Goal: Information Seeking & Learning: Find specific fact

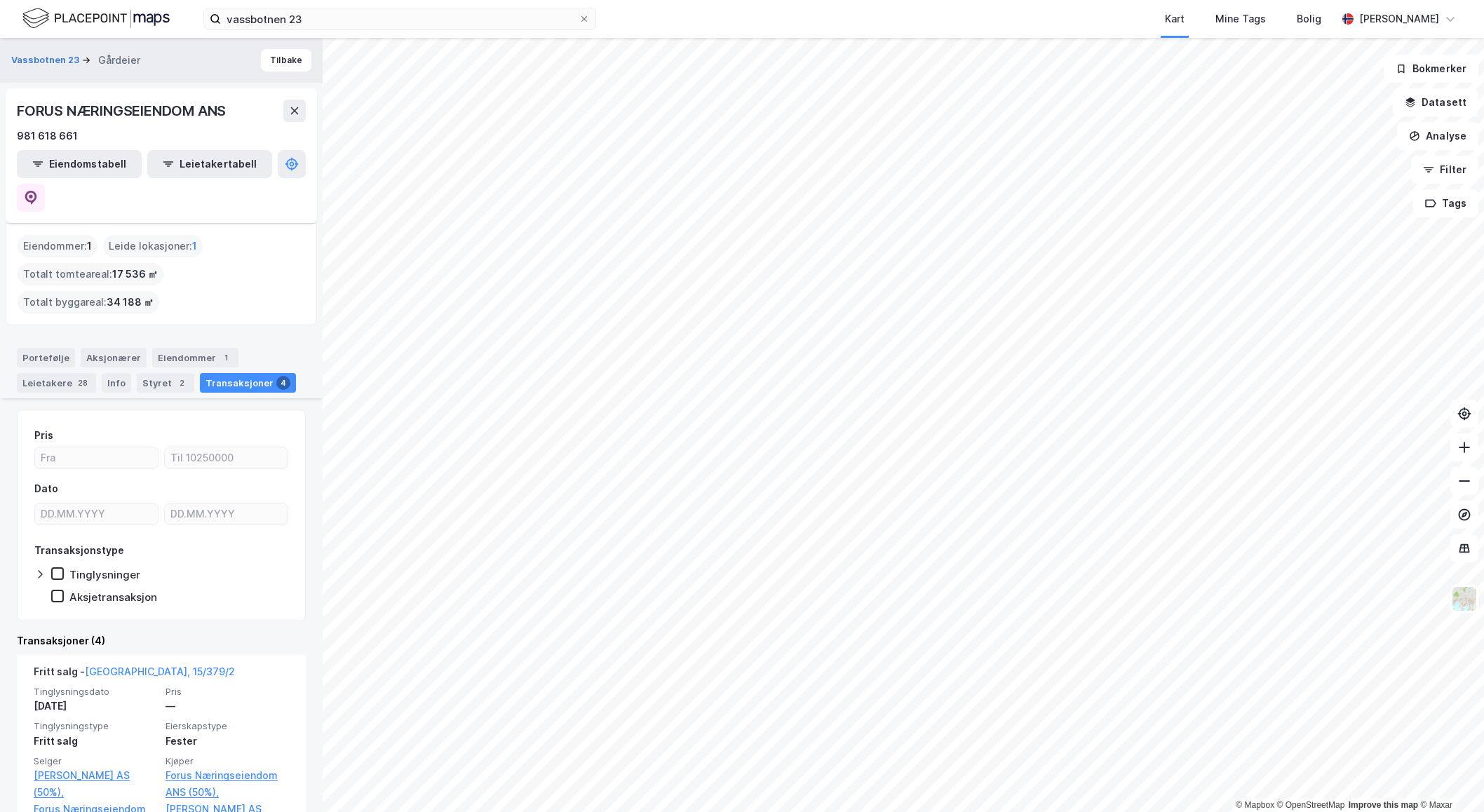
scroll to position [161, 0]
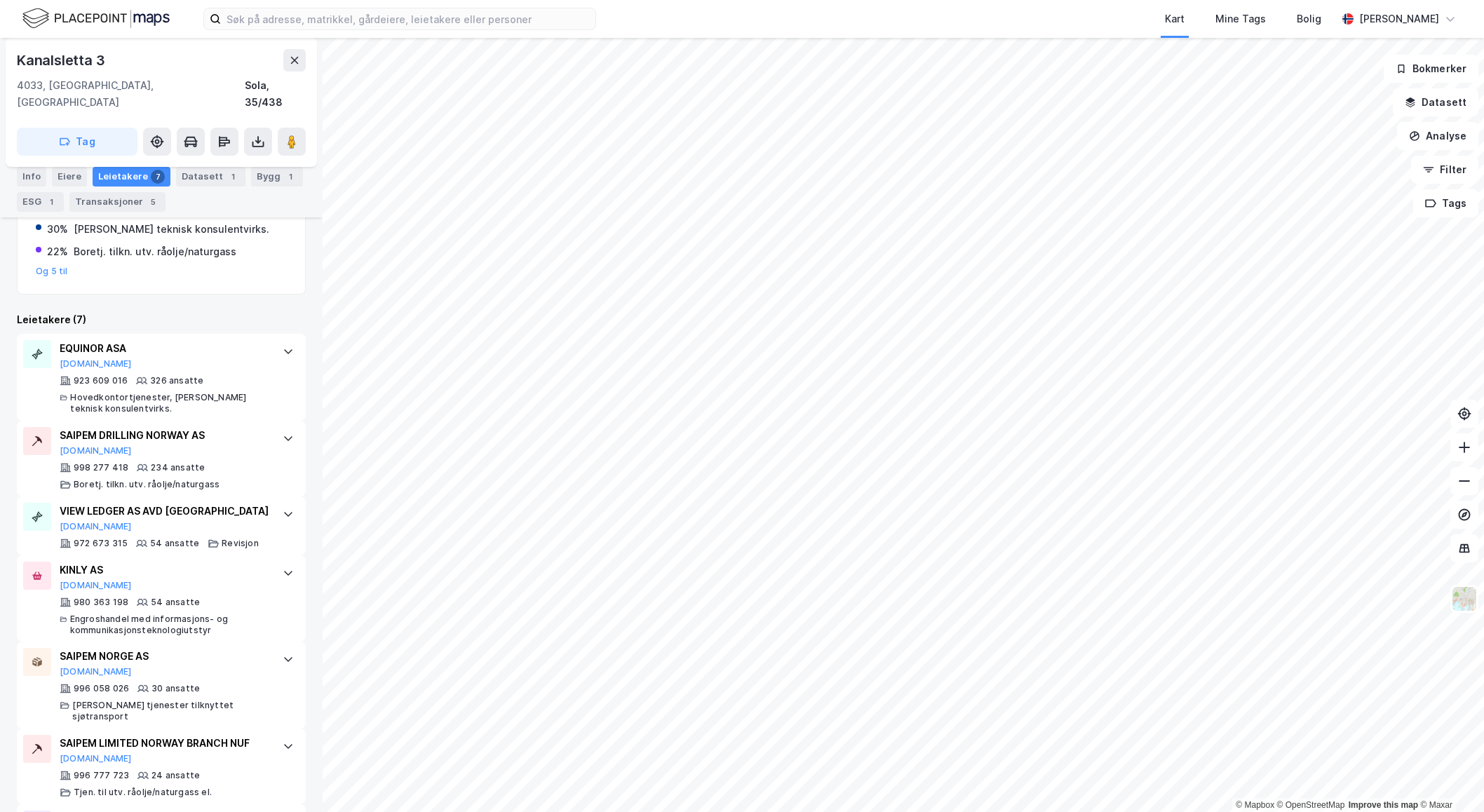
scroll to position [381, 0]
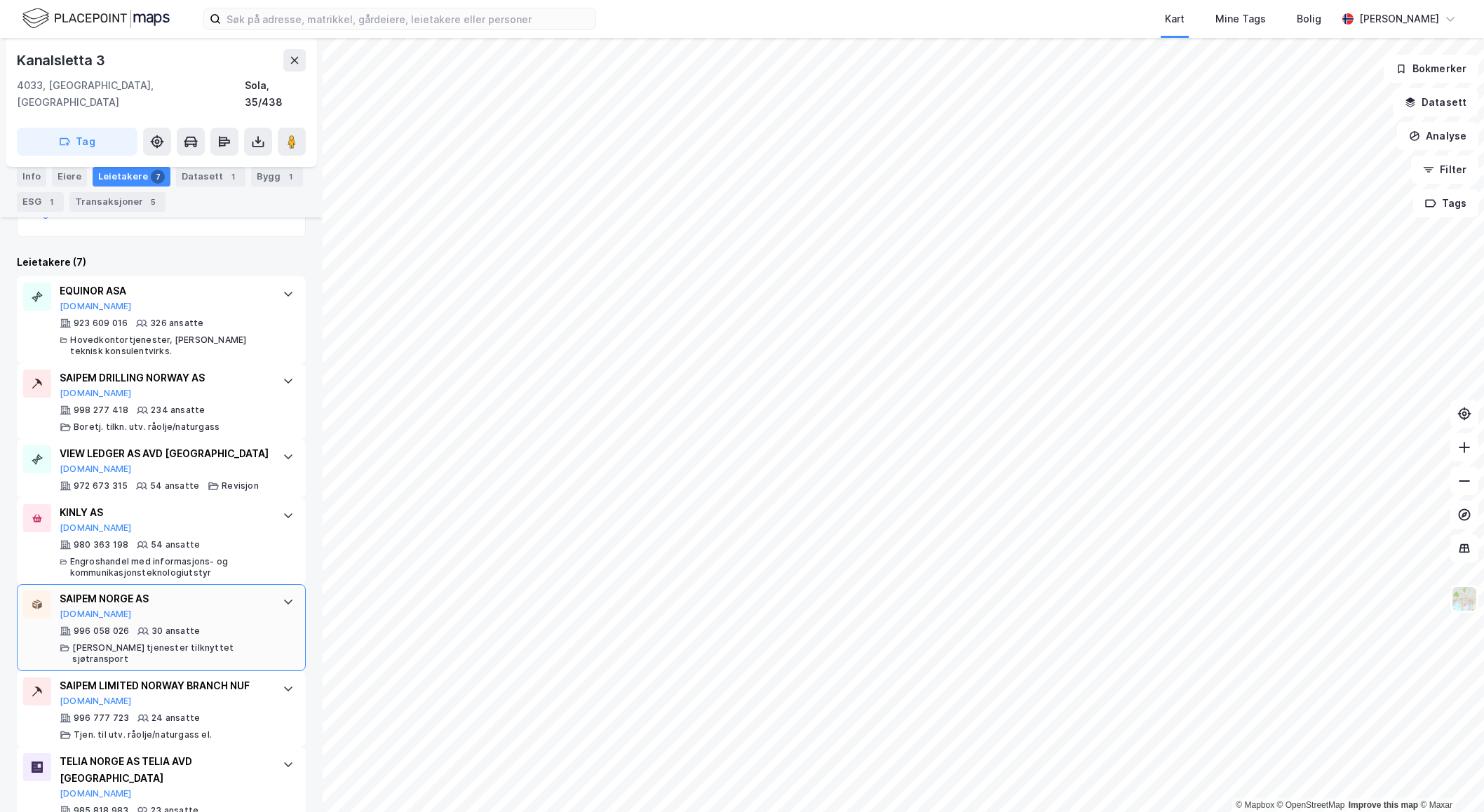
click at [228, 597] on div "SAIPEM NORGE AS Proff.no" at bounding box center [164, 606] width 209 height 29
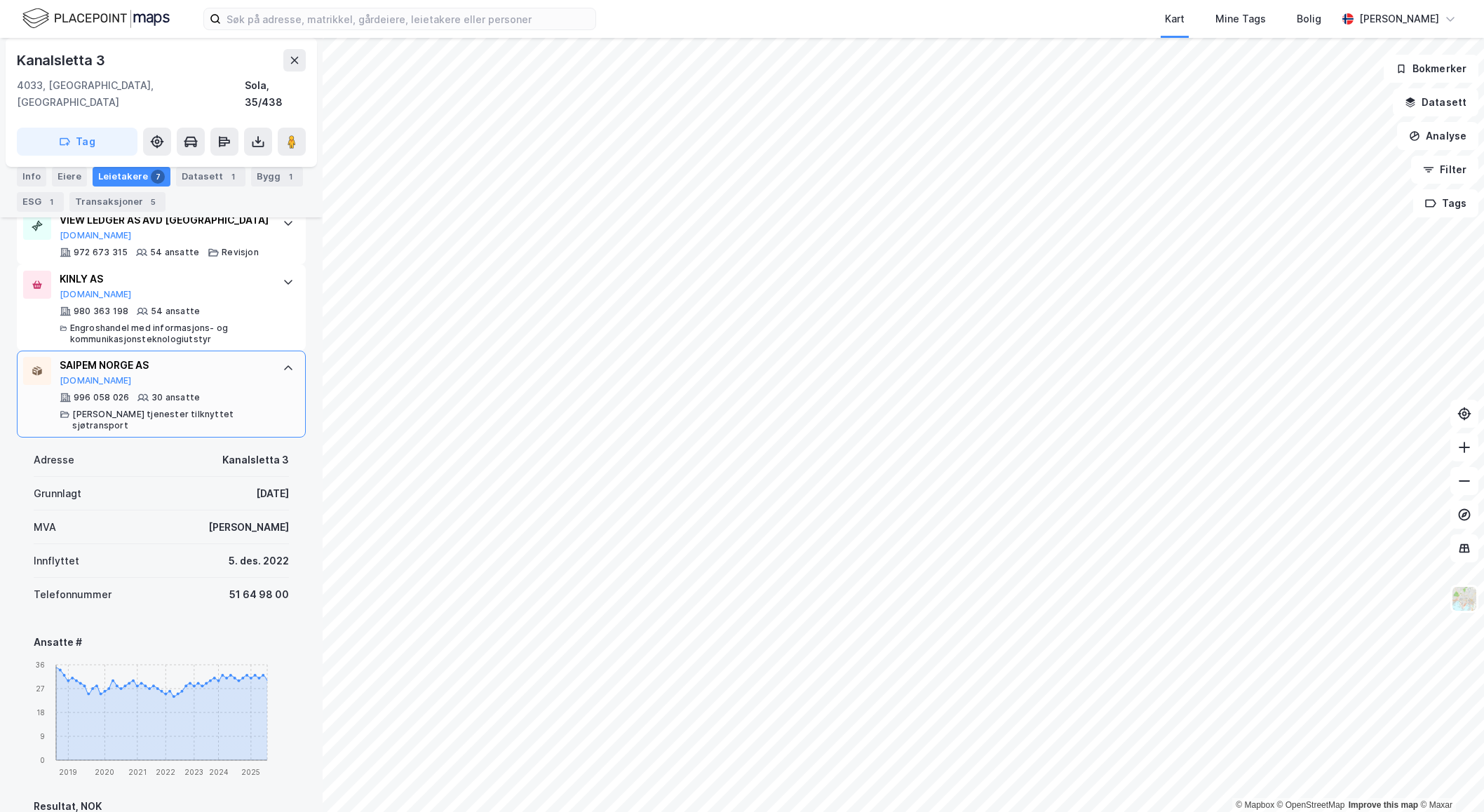
scroll to position [608, 0]
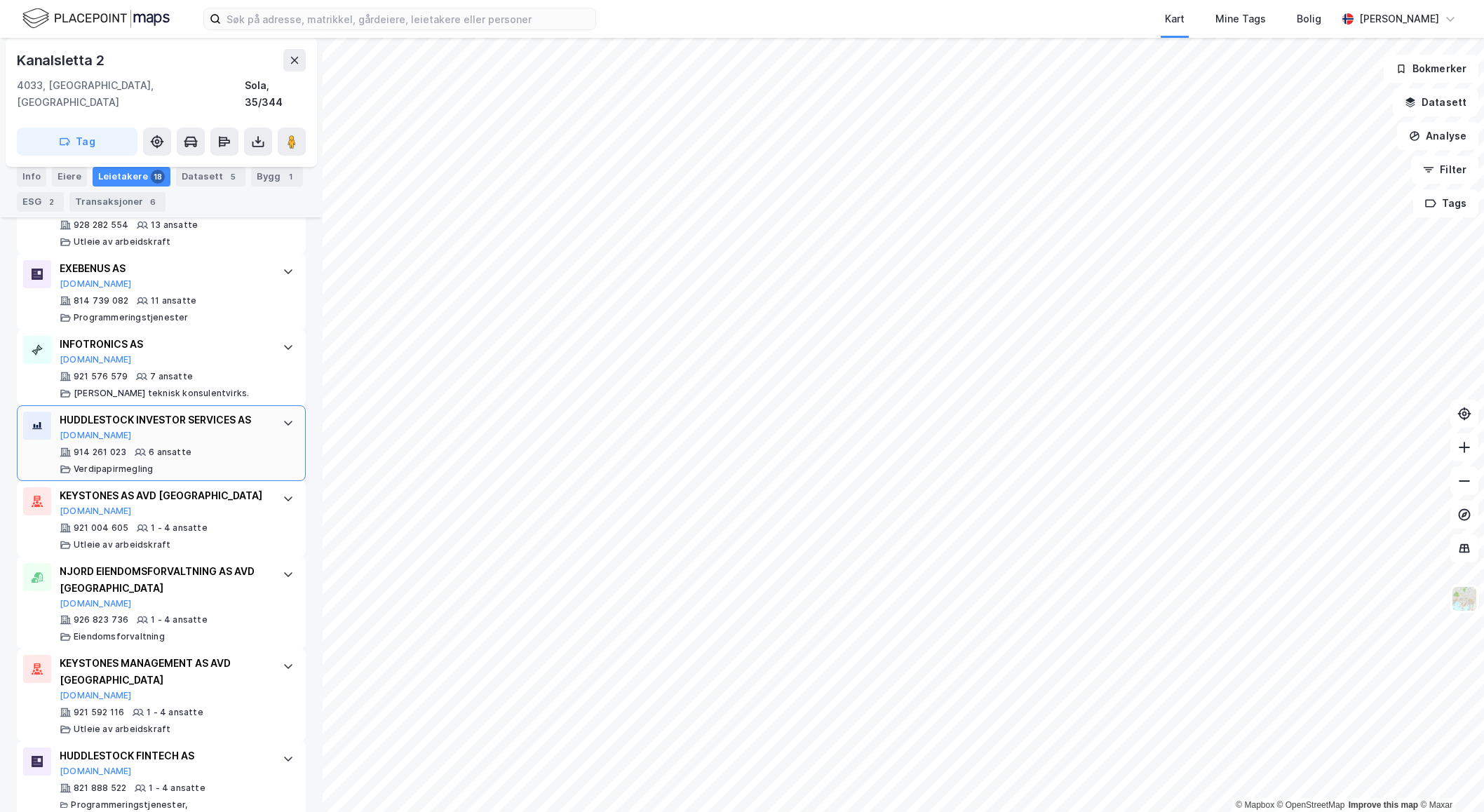
scroll to position [1126, 0]
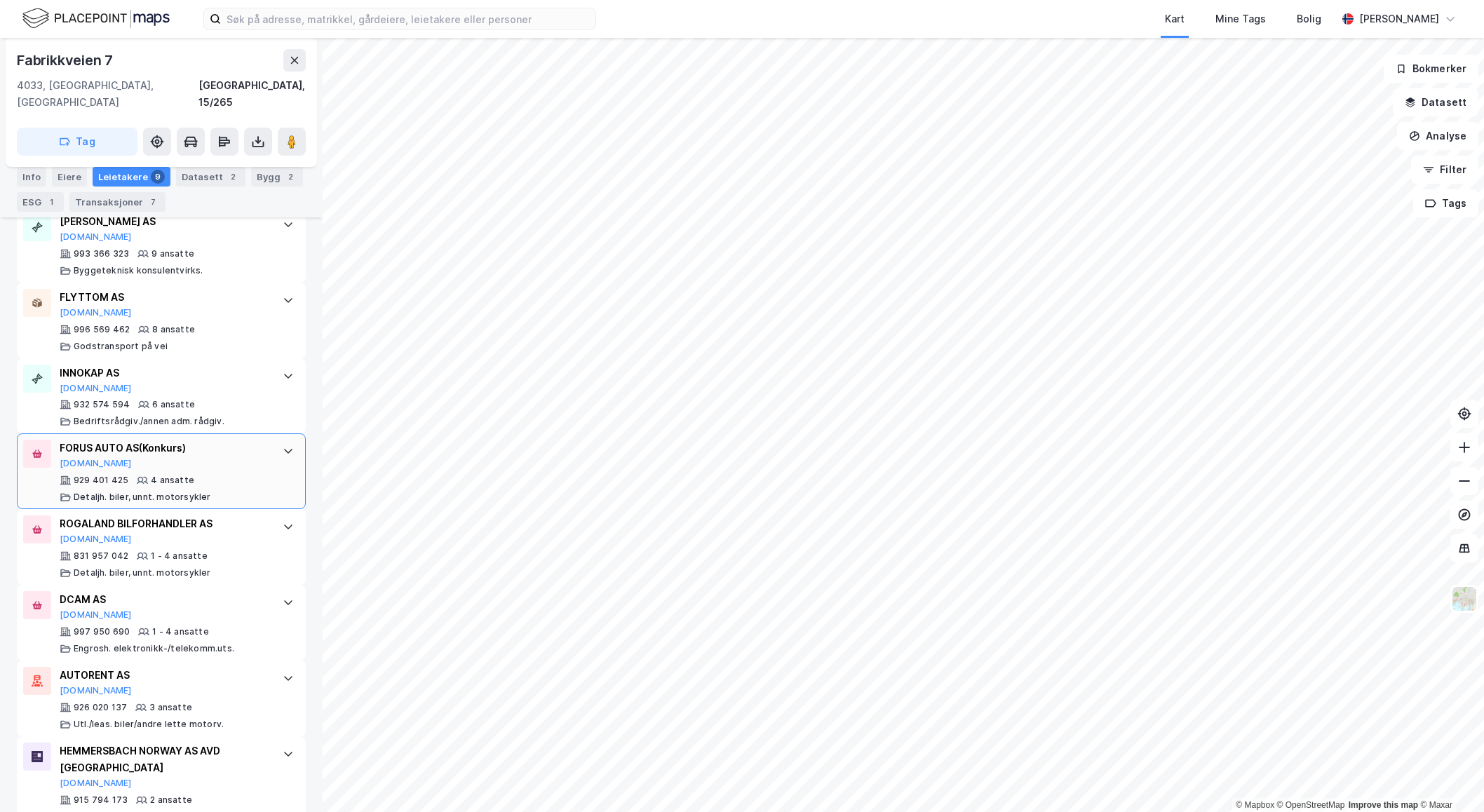
scroll to position [611, 0]
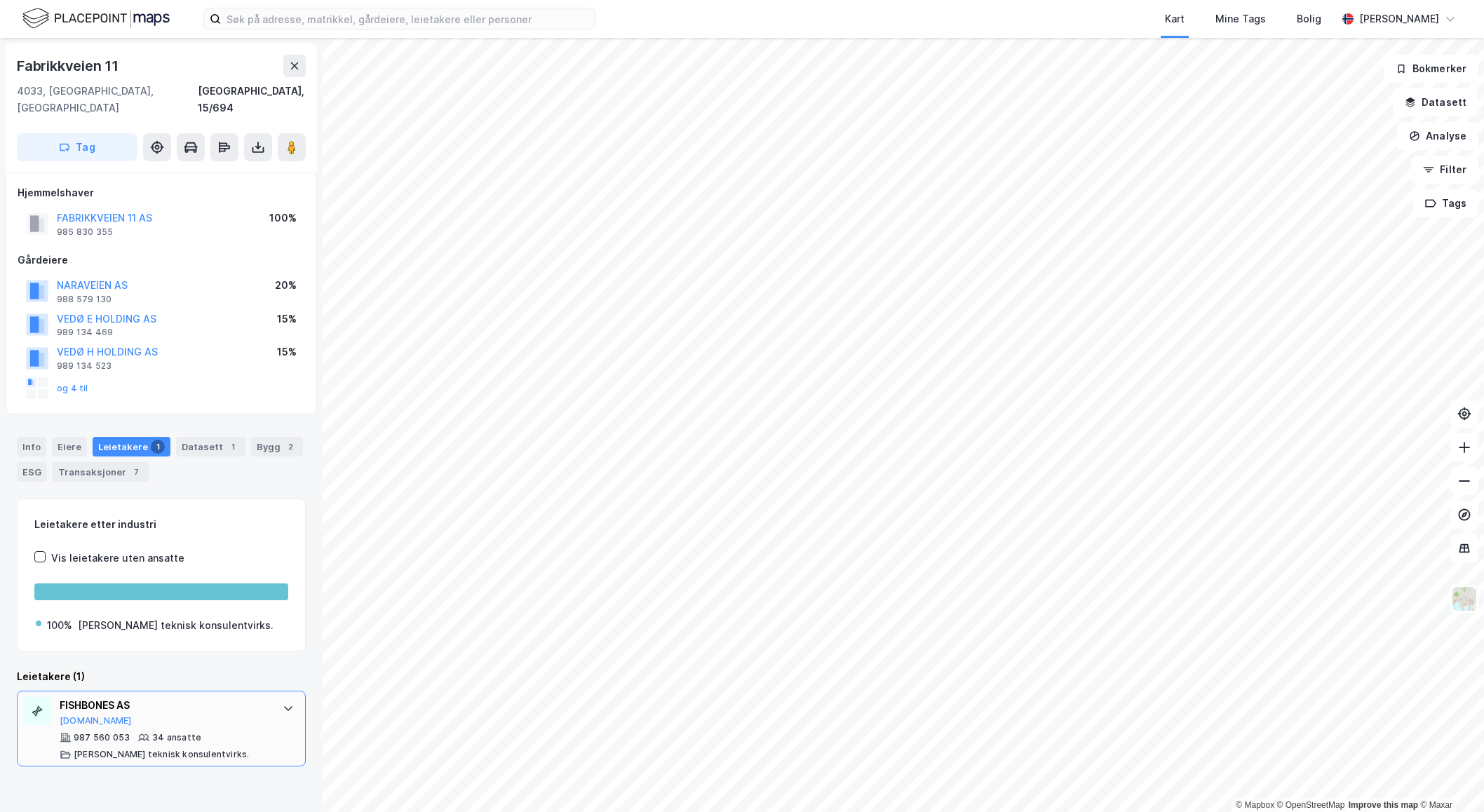
click at [260, 694] on div "FISHBONES AS Proff.no 987 560 053 34 ansatte Annen teknisk konsulentvirks." at bounding box center [161, 729] width 289 height 75
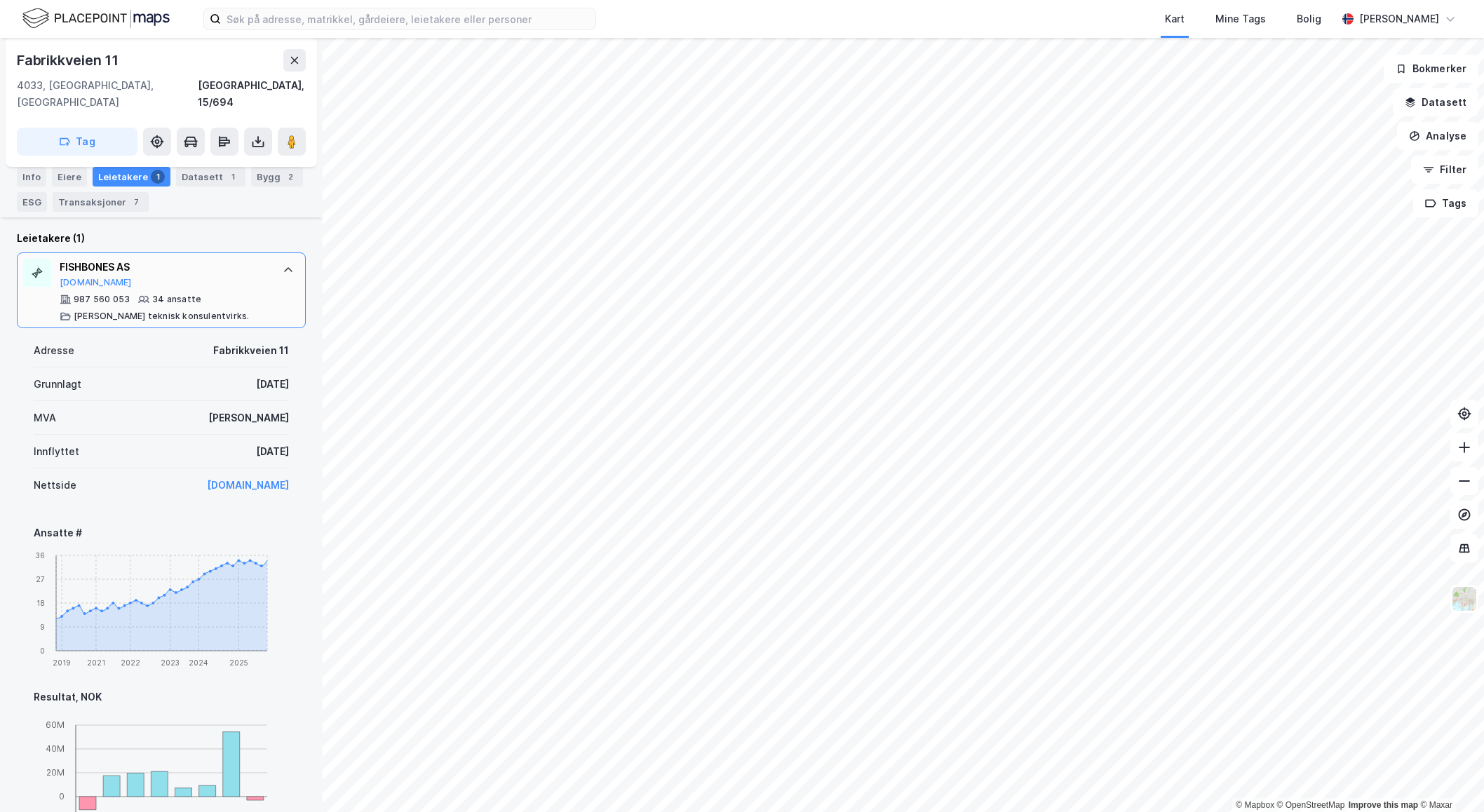
scroll to position [382, 0]
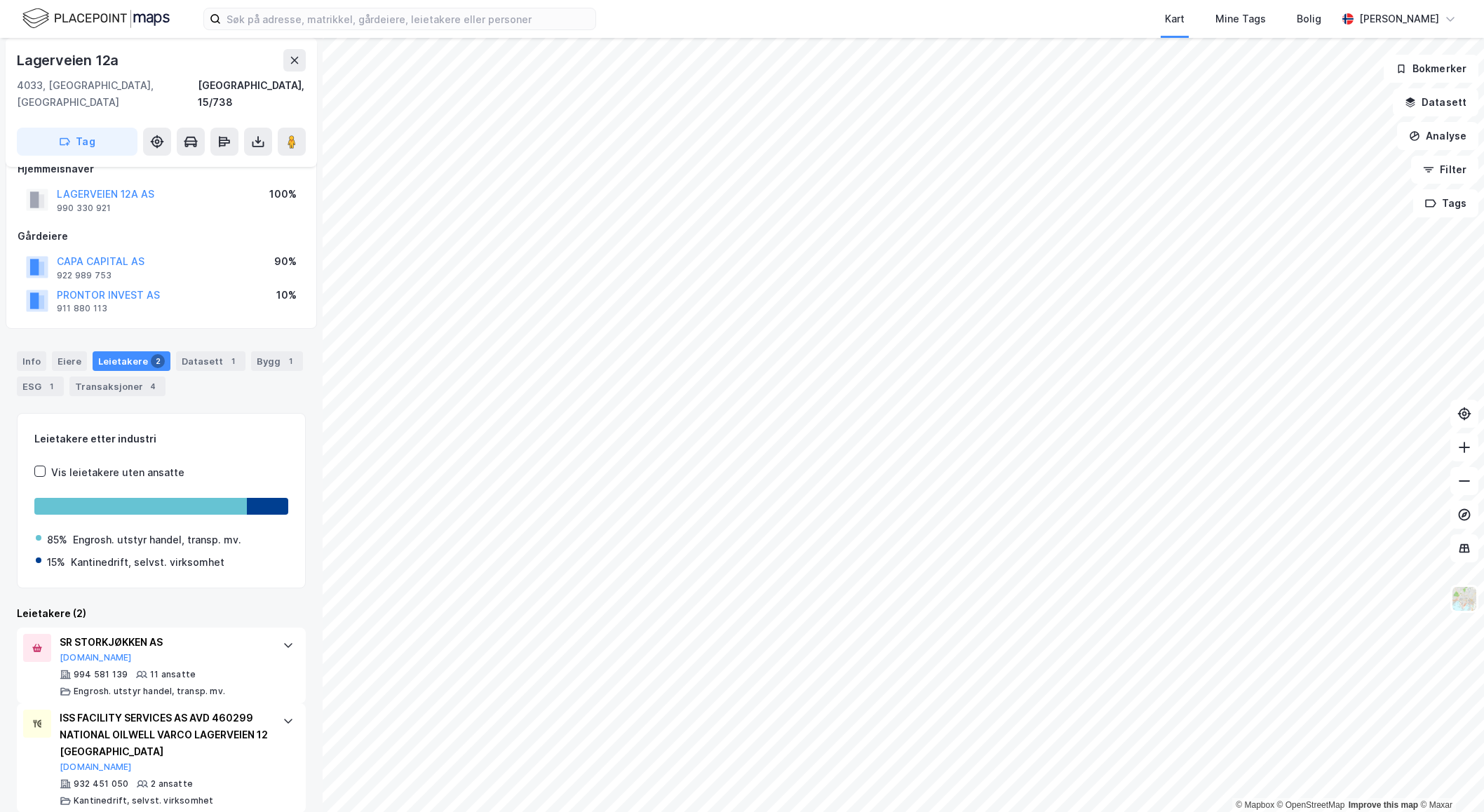
scroll to position [25, 0]
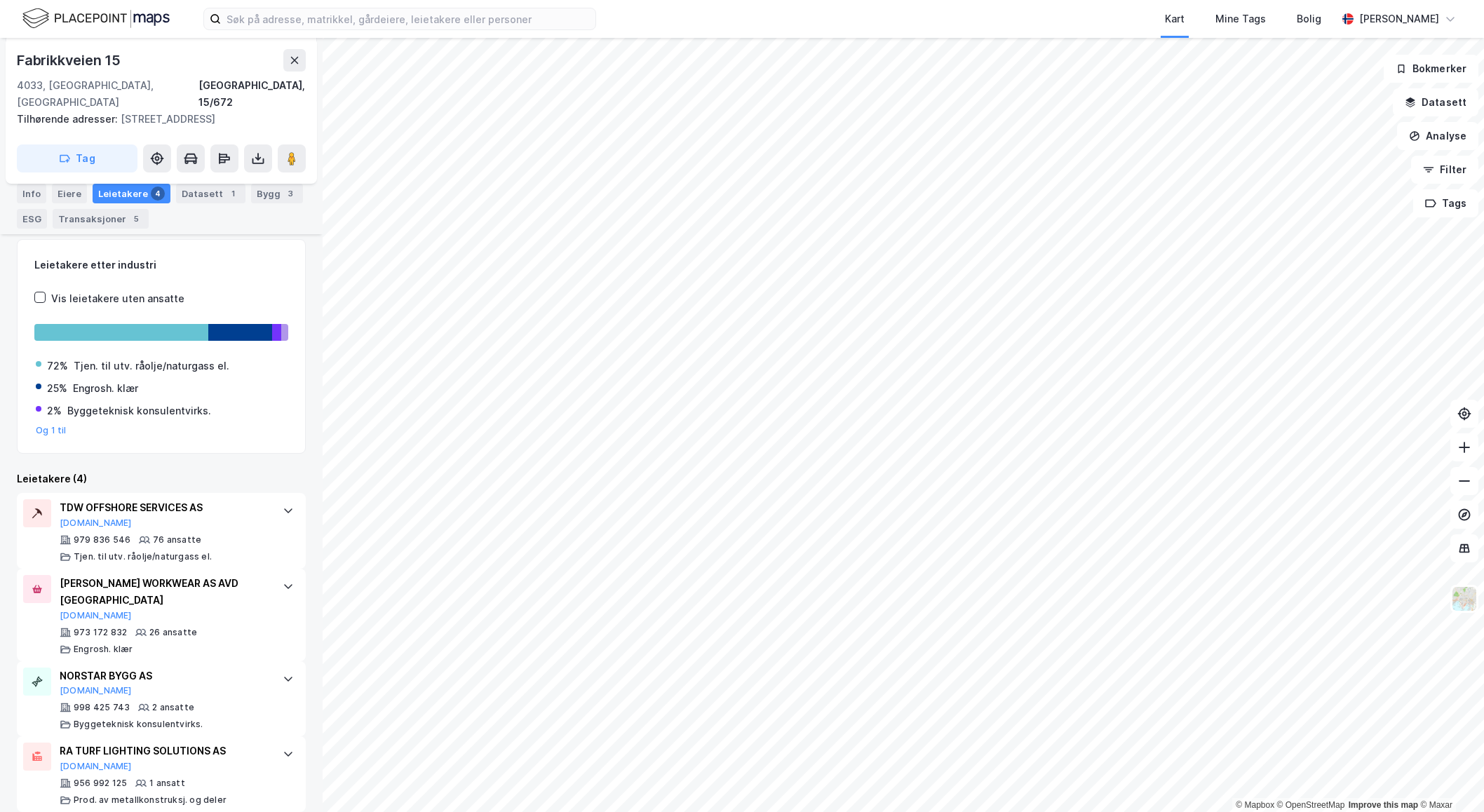
scroll to position [277, 0]
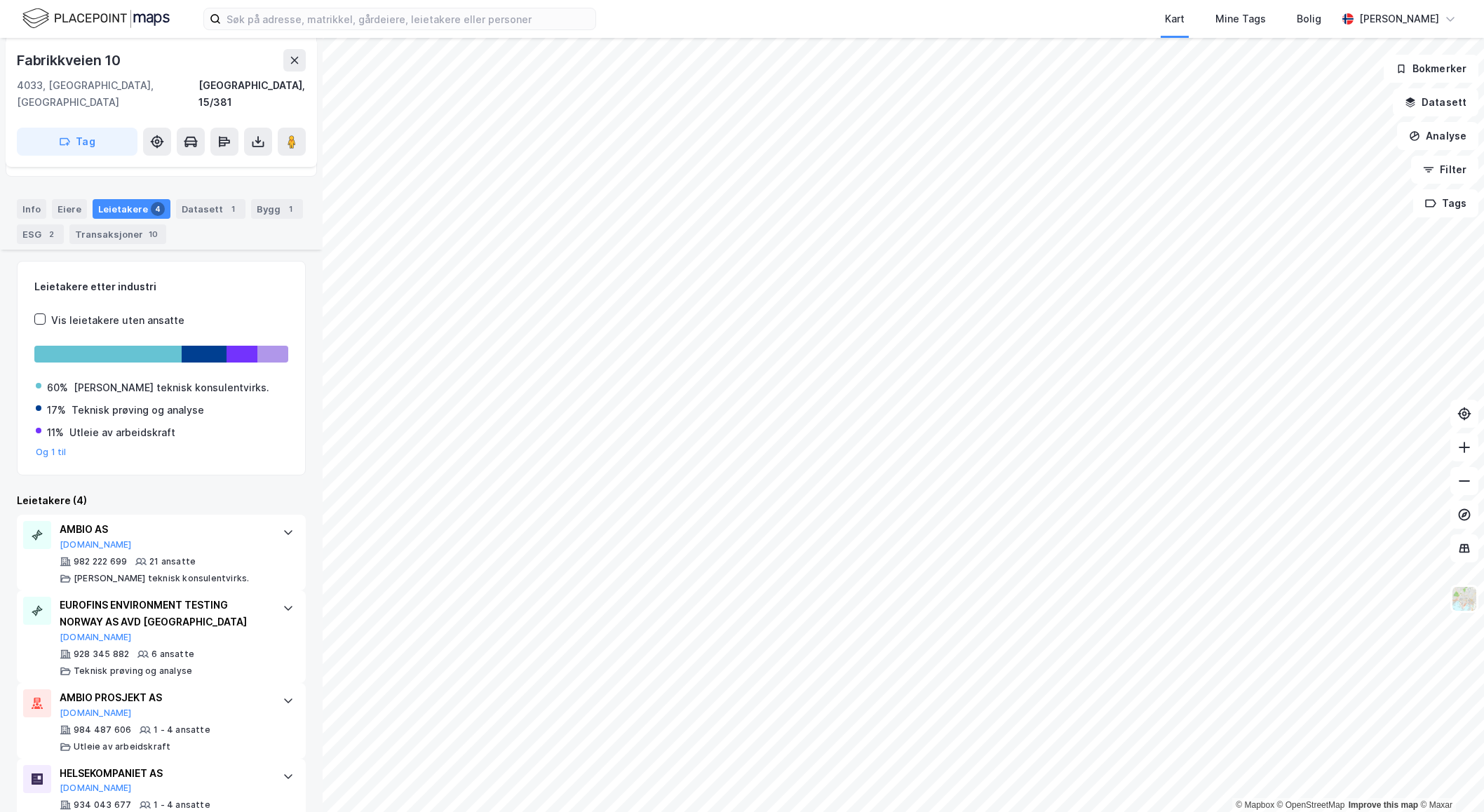
scroll to position [261, 0]
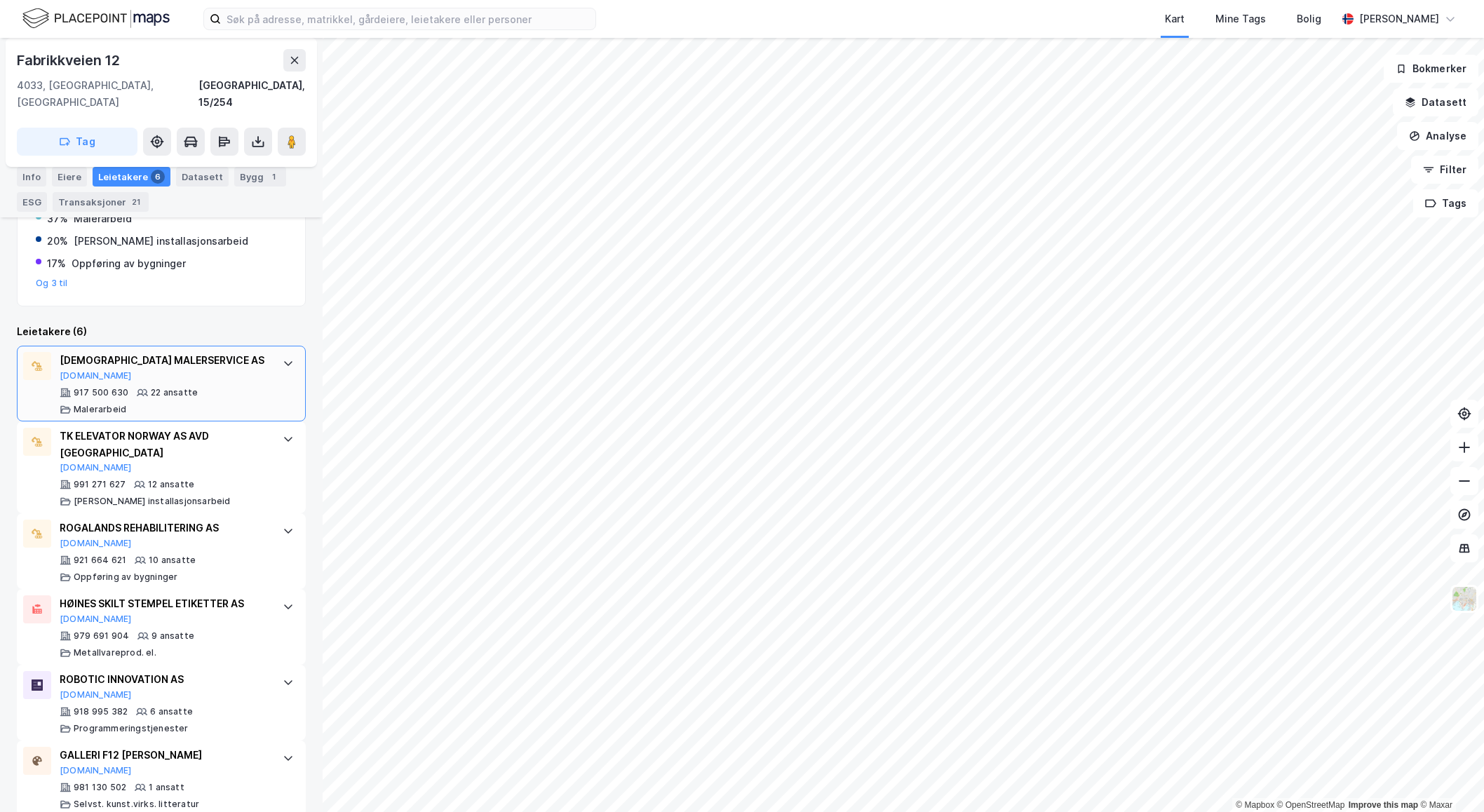
scroll to position [451, 0]
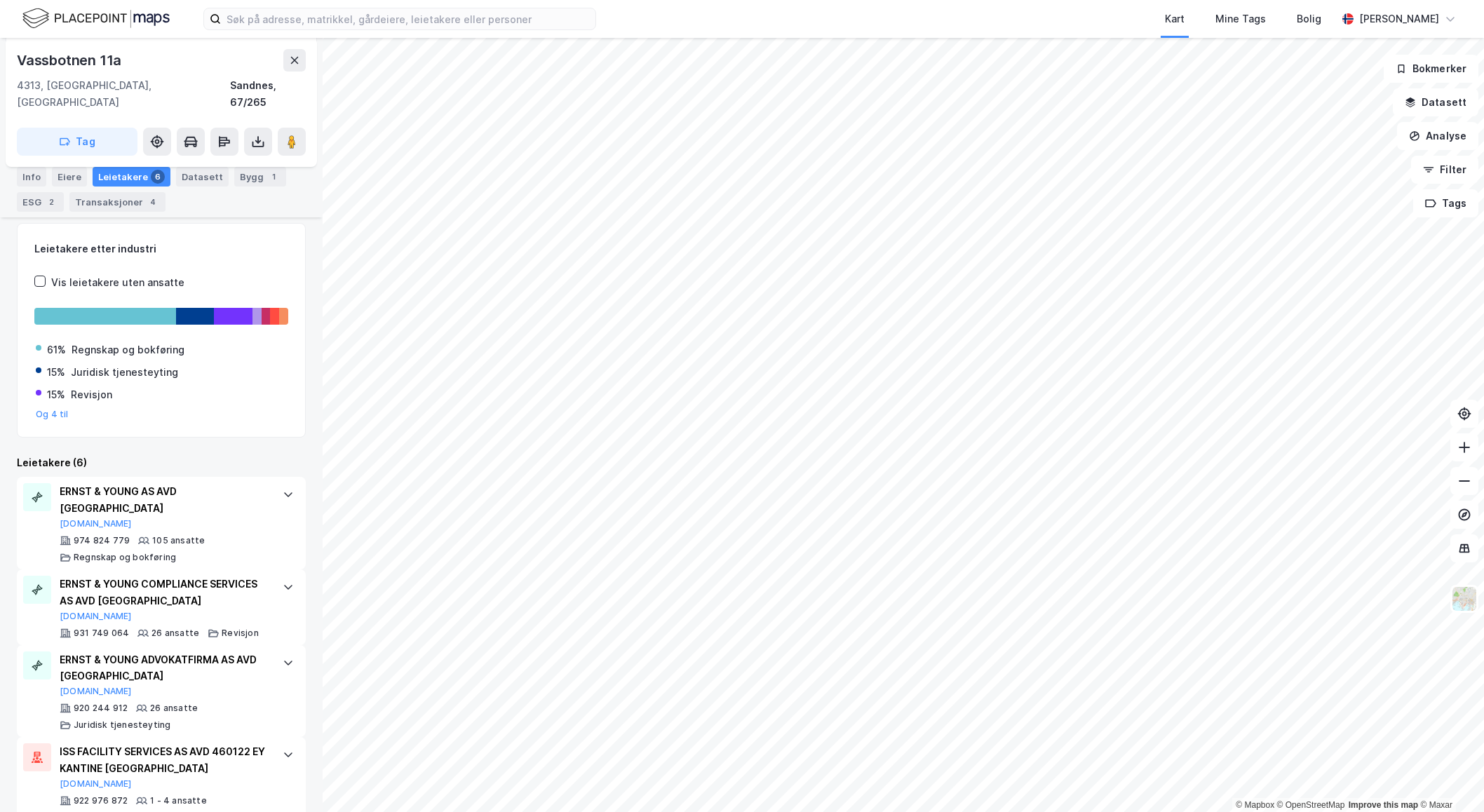
scroll to position [412, 0]
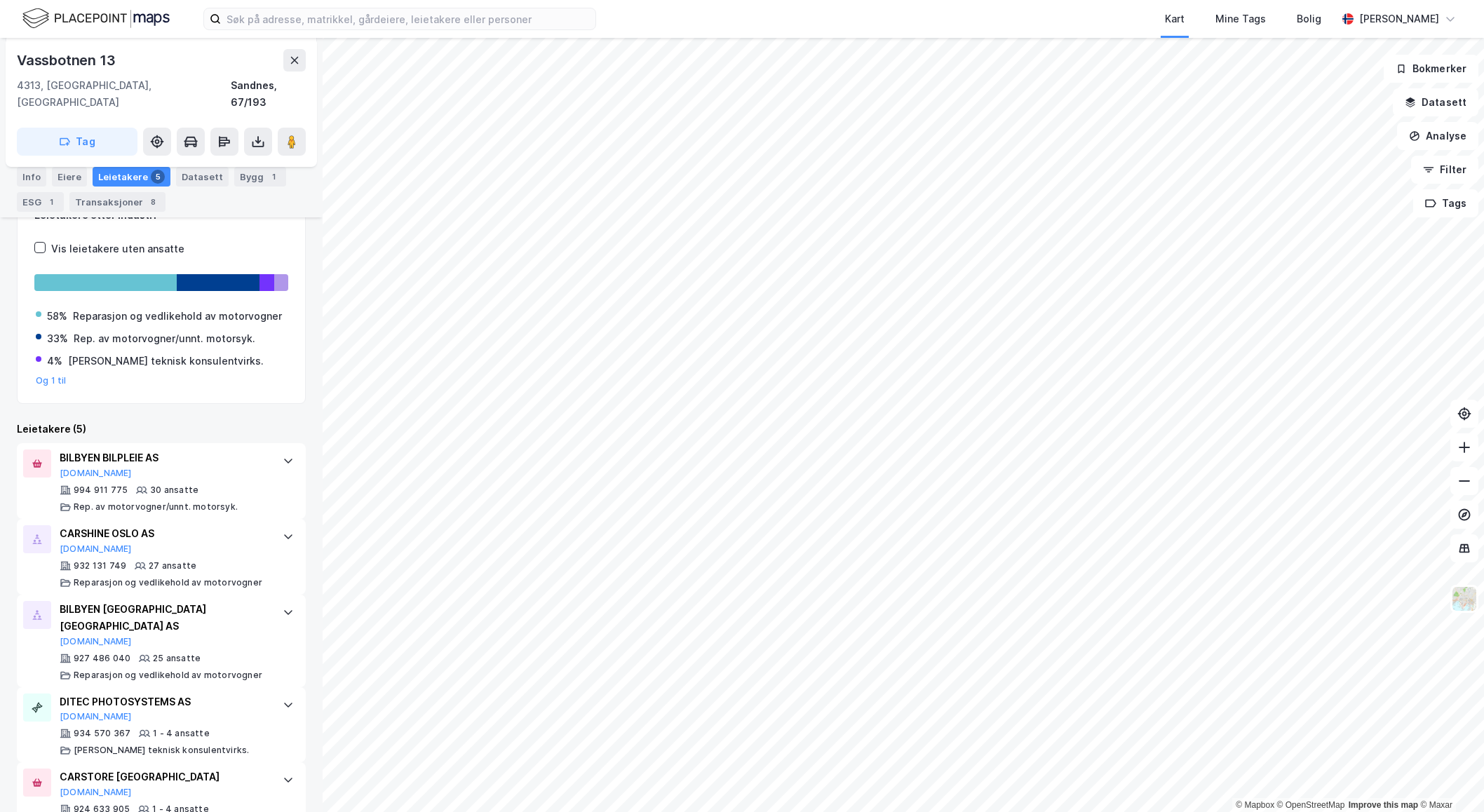
scroll to position [291, 0]
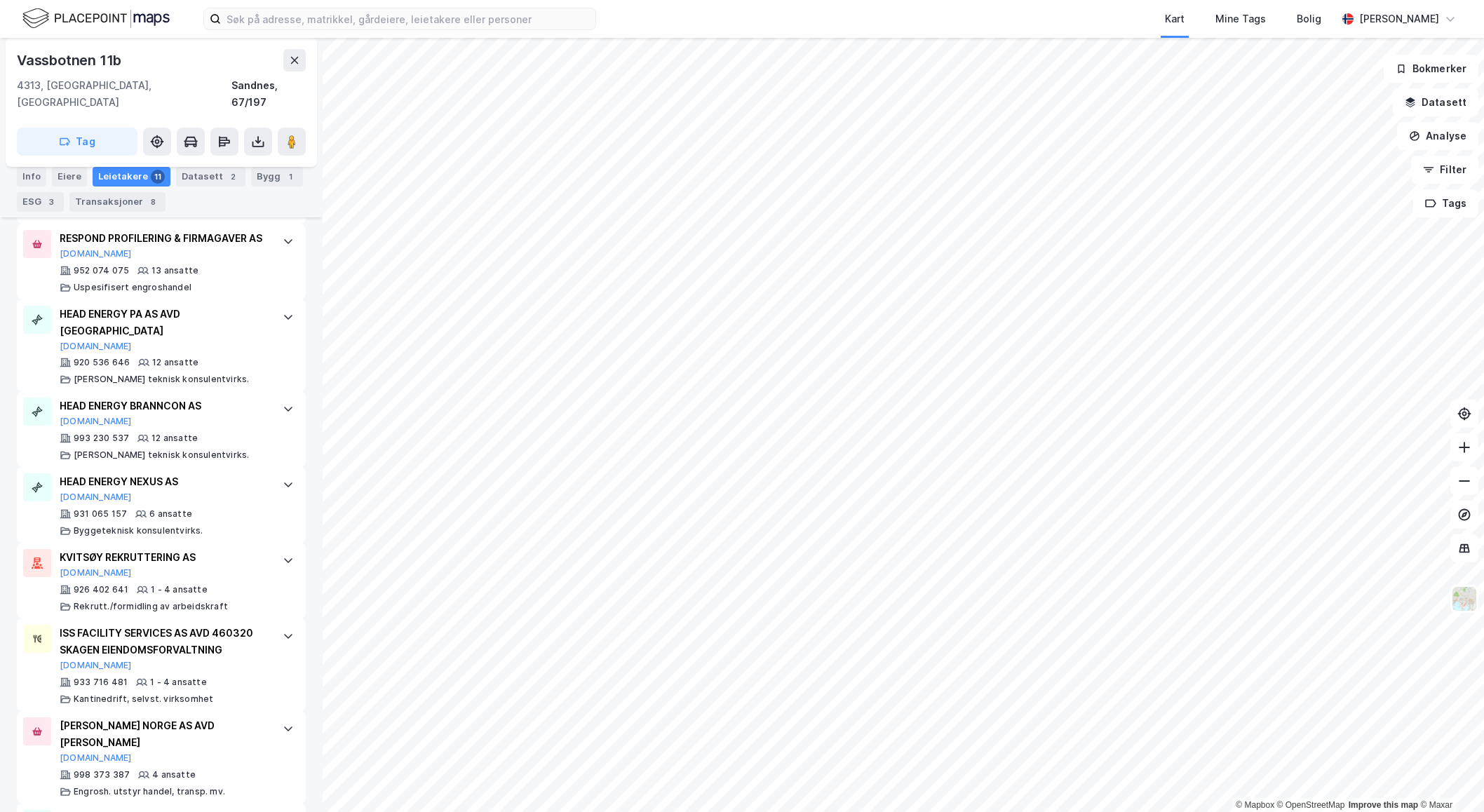
scroll to position [614, 0]
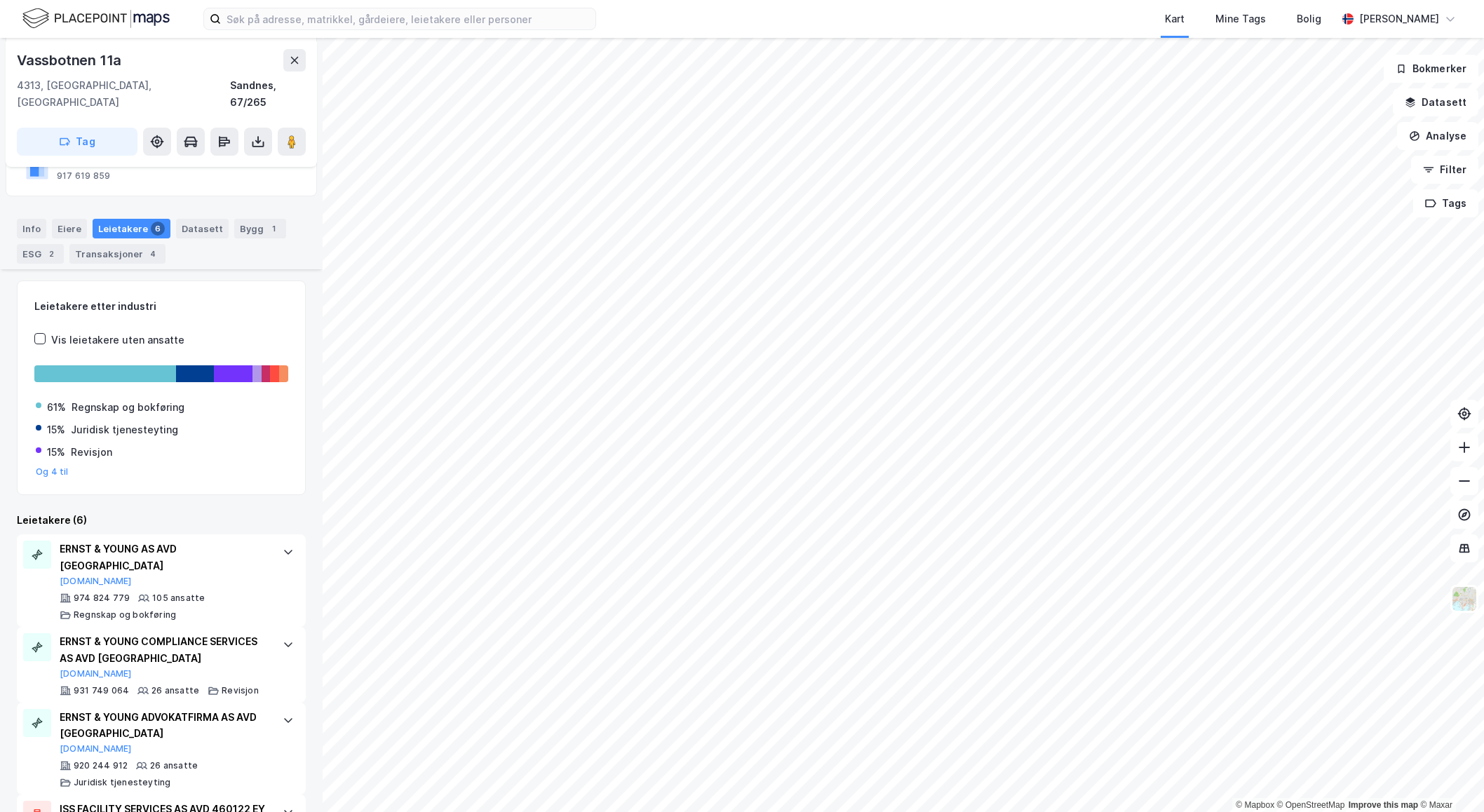
scroll to position [420, 0]
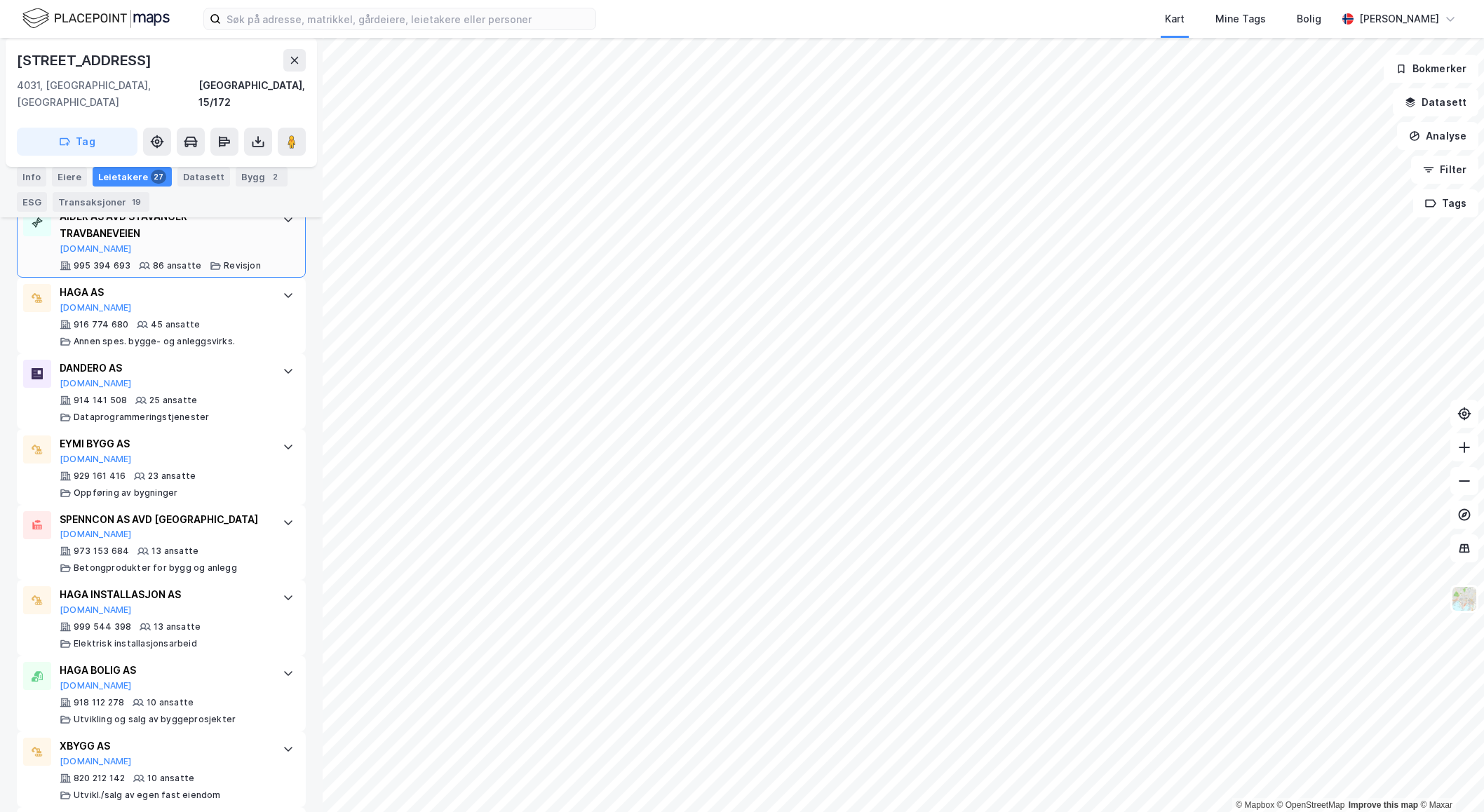
scroll to position [490, 0]
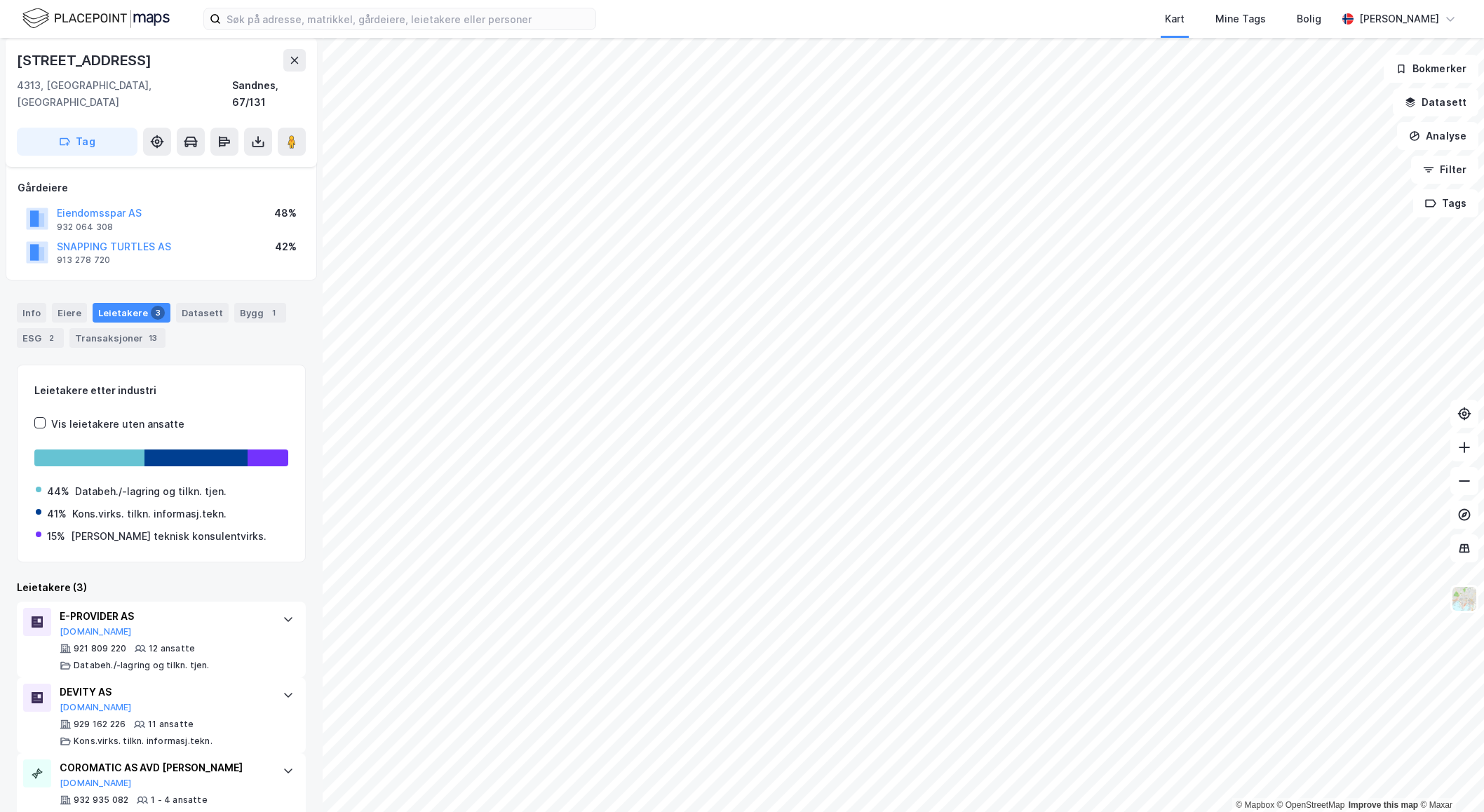
scroll to position [89, 0]
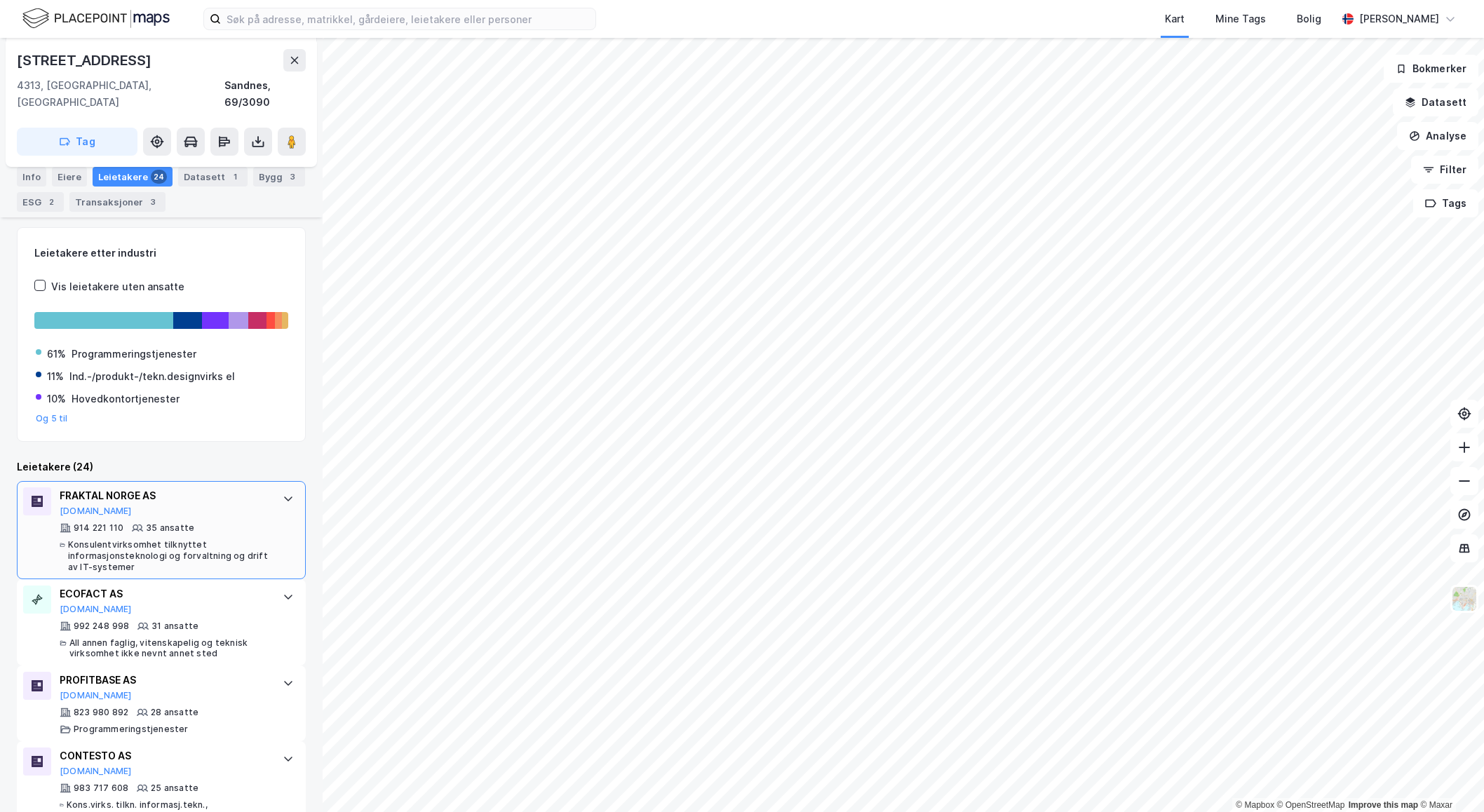
scroll to position [244, 0]
click at [283, 493] on icon at bounding box center [288, 498] width 11 height 11
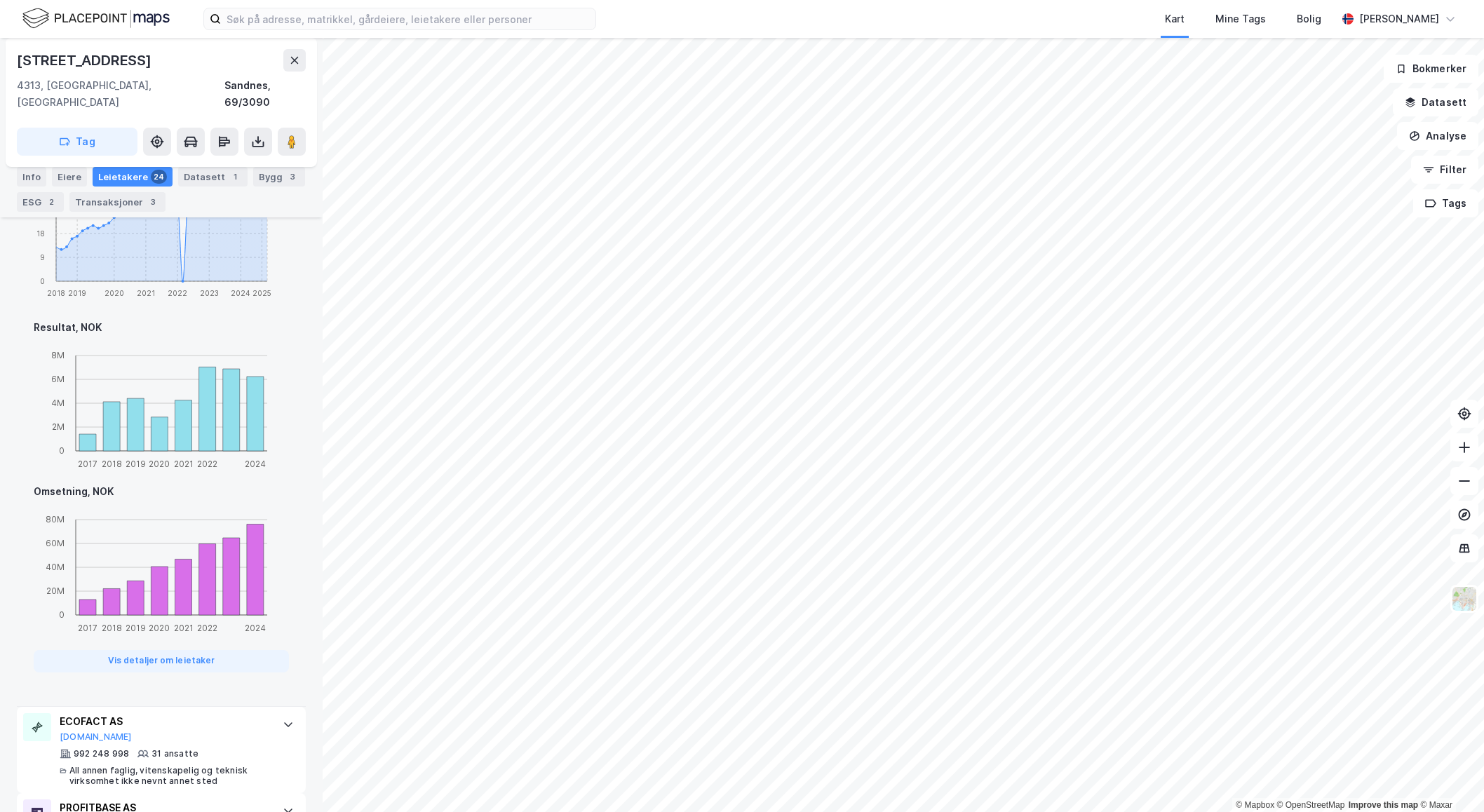
scroll to position [1259, 0]
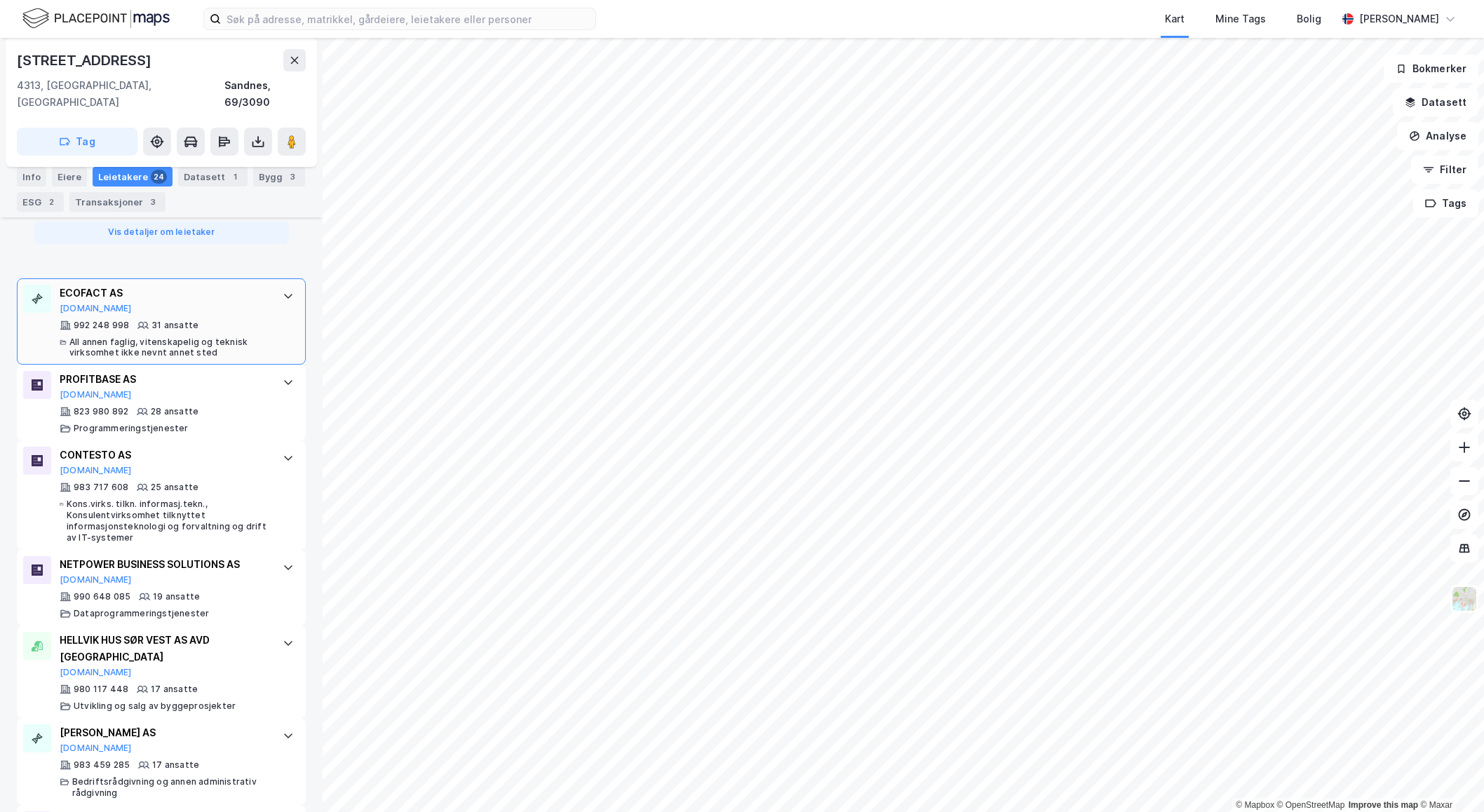
click at [220, 319] on div "992 248 998 31 ansatte All annen faglig, vitenskapelig og teknisk virksomhet ik…" at bounding box center [164, 339] width 209 height 40
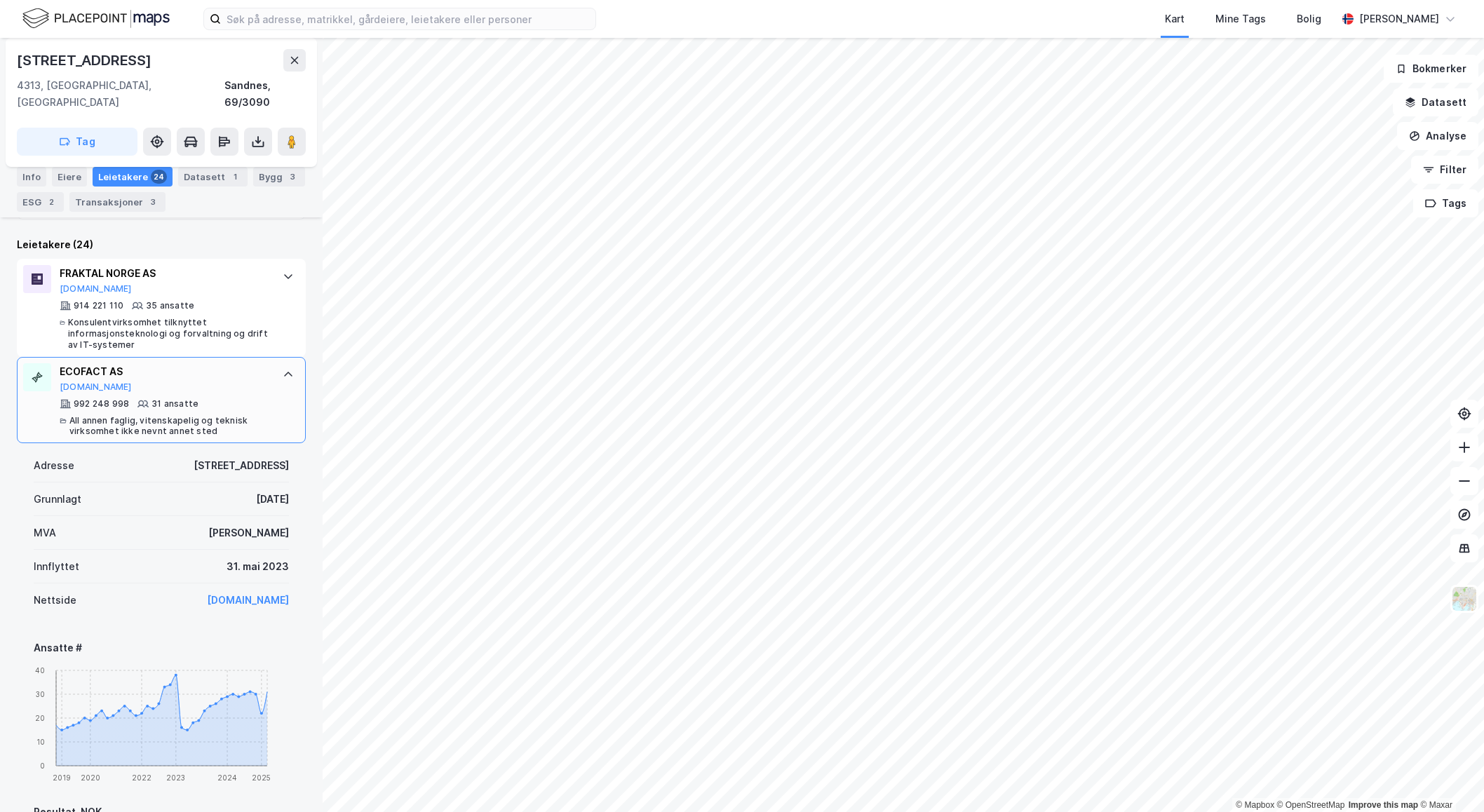
scroll to position [470, 0]
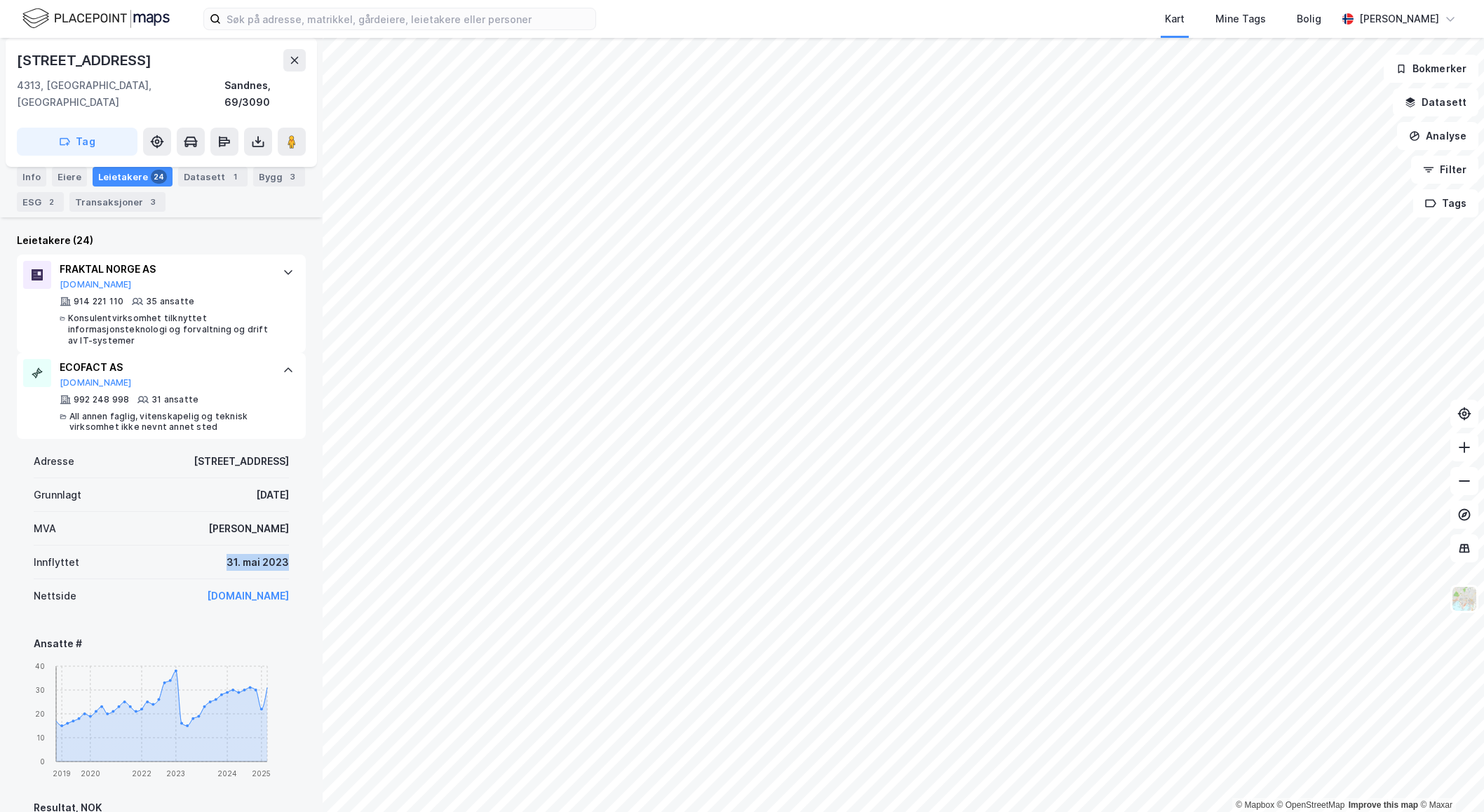
drag, startPoint x: 269, startPoint y: 548, endPoint x: 214, endPoint y: 547, distance: 55.0
click at [214, 547] on div "Adresse Stokkamyrveien 13 Grunnlagt 9. jan. 2008 MVA Ja Innflyttet 31. mai 2023…" at bounding box center [161, 813] width 289 height 748
click at [158, 551] on div "Innflyttet 31. mai 2023" at bounding box center [161, 563] width 255 height 34
